Goal: Browse casually: Explore the website without a specific task or goal

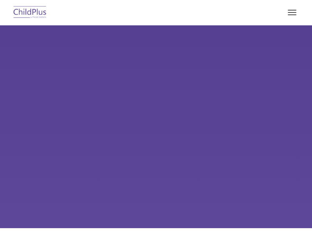
select select "MEDIUM"
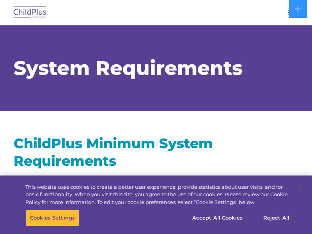
select select "MEDIUM"
